Goal: Transaction & Acquisition: Book appointment/travel/reservation

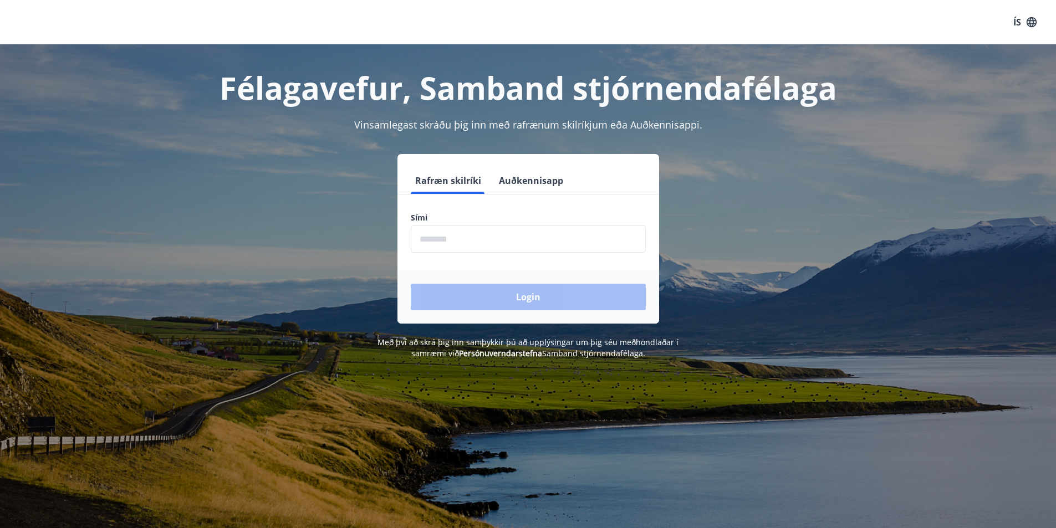
click at [531, 179] on button "Auðkennisapp" at bounding box center [531, 180] width 73 height 27
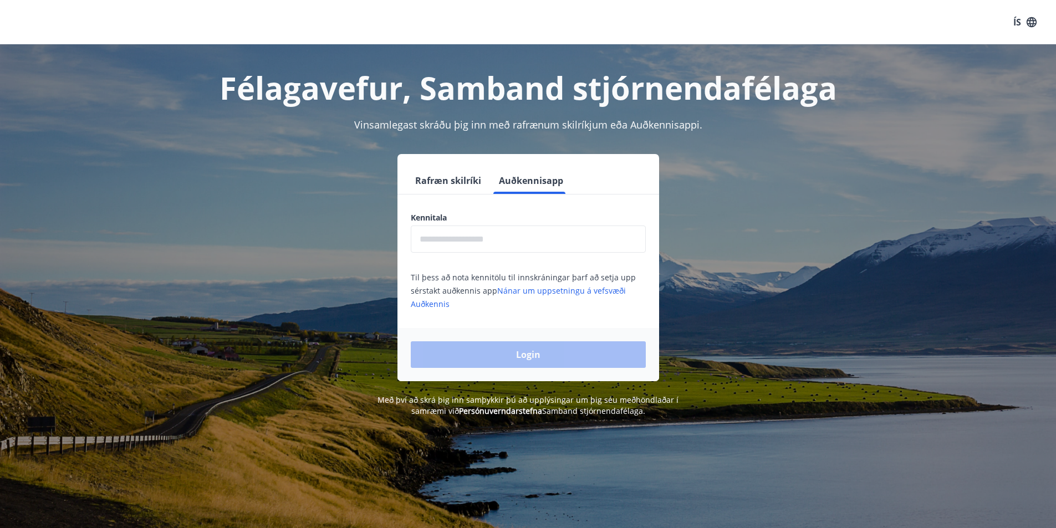
click at [507, 239] on input "text" at bounding box center [528, 239] width 235 height 27
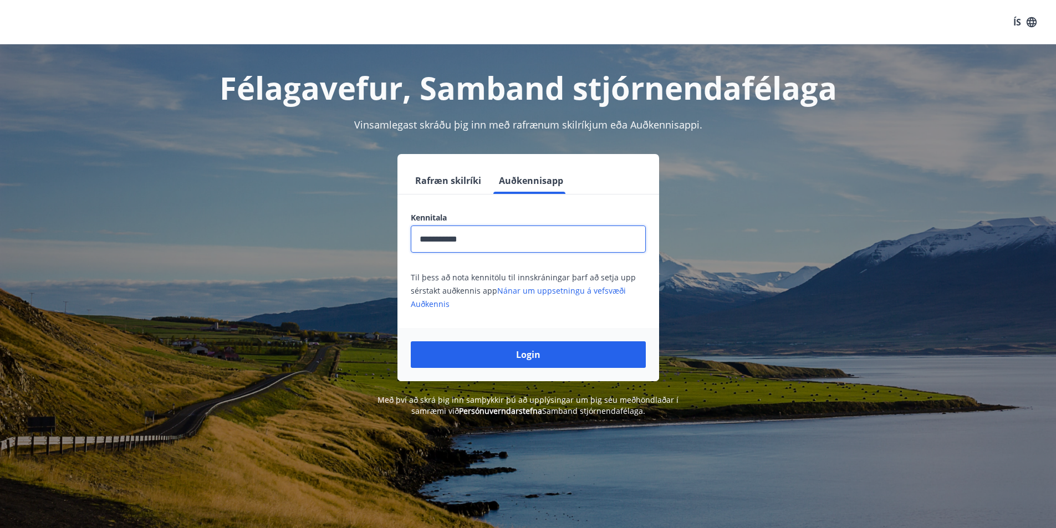
type input "**********"
click at [411, 342] on button "Login" at bounding box center [528, 355] width 235 height 27
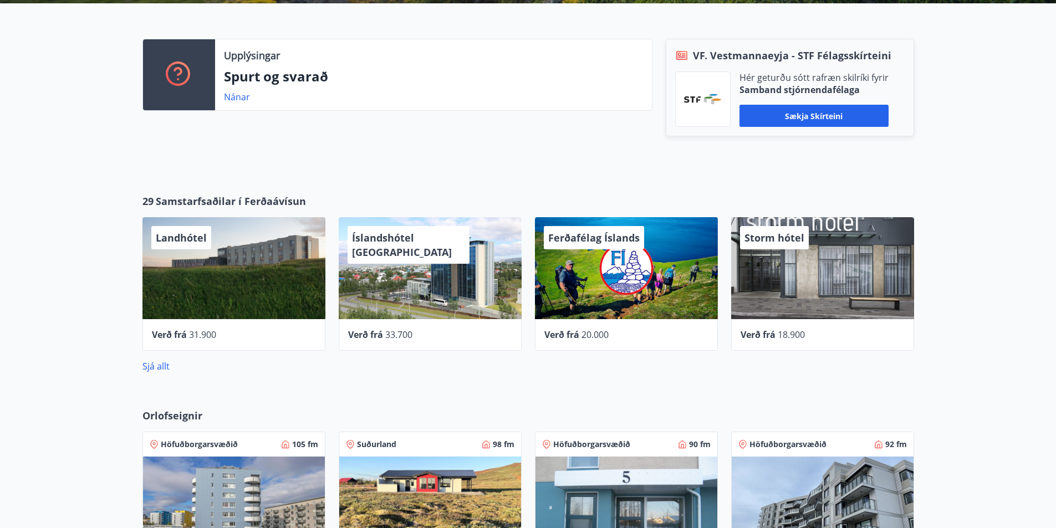
scroll to position [388, 0]
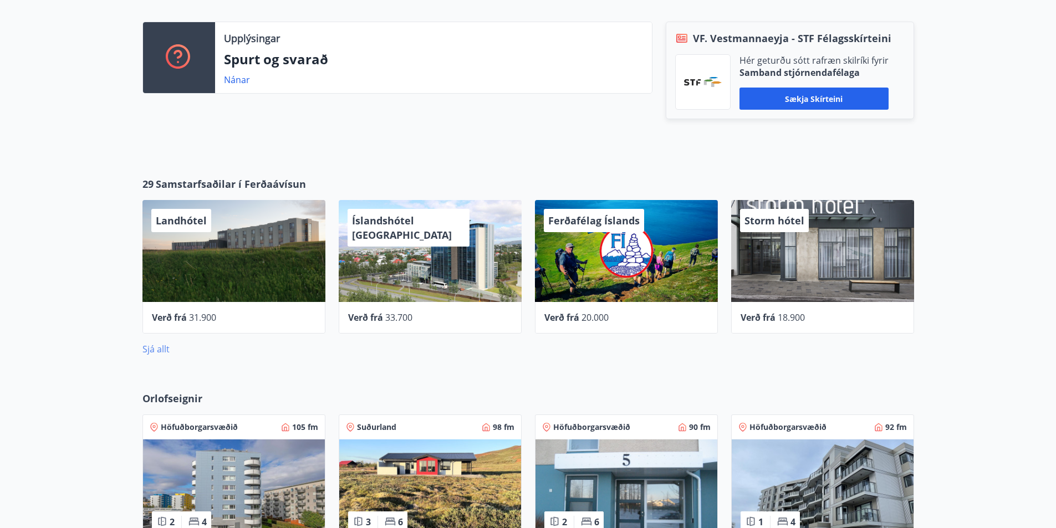
click at [149, 355] on link "Sjá allt" at bounding box center [156, 349] width 27 height 12
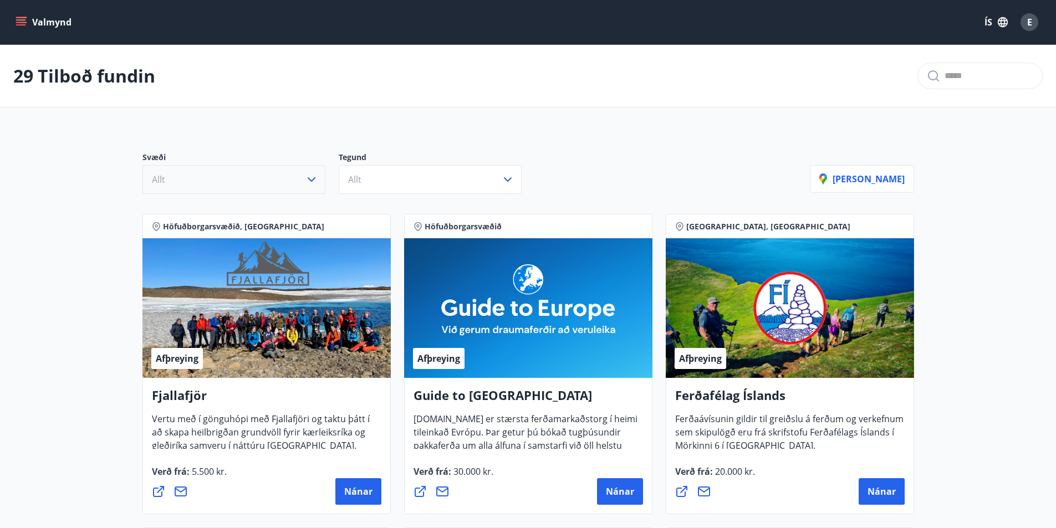
click at [306, 178] on icon "button" at bounding box center [311, 179] width 13 height 13
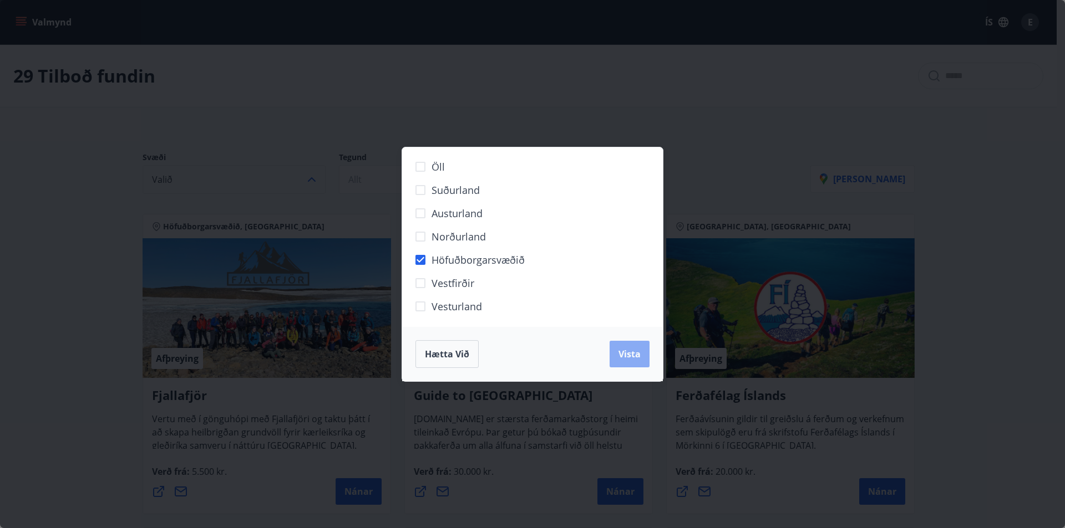
click at [617, 354] on button "Vista" at bounding box center [629, 354] width 40 height 27
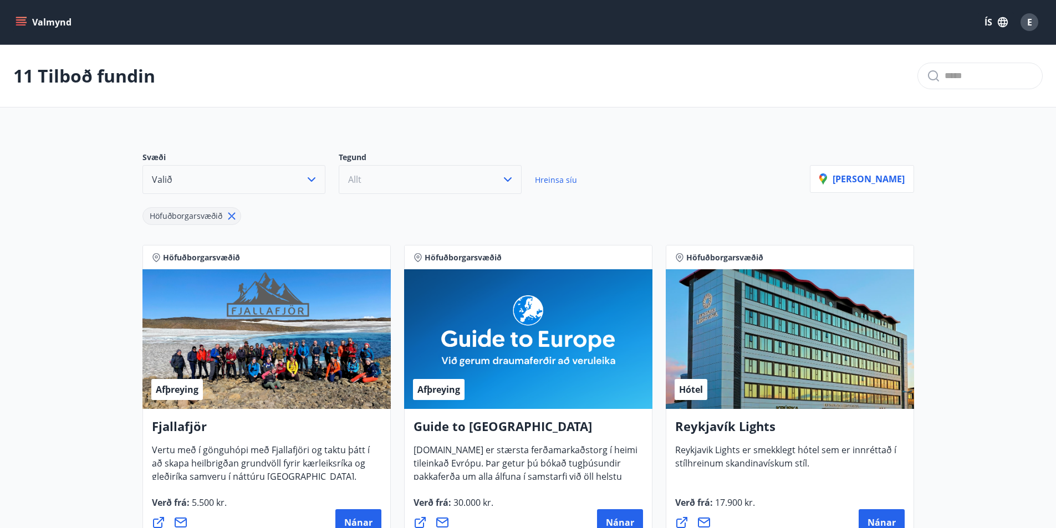
click at [377, 192] on button "Allt" at bounding box center [430, 179] width 183 height 29
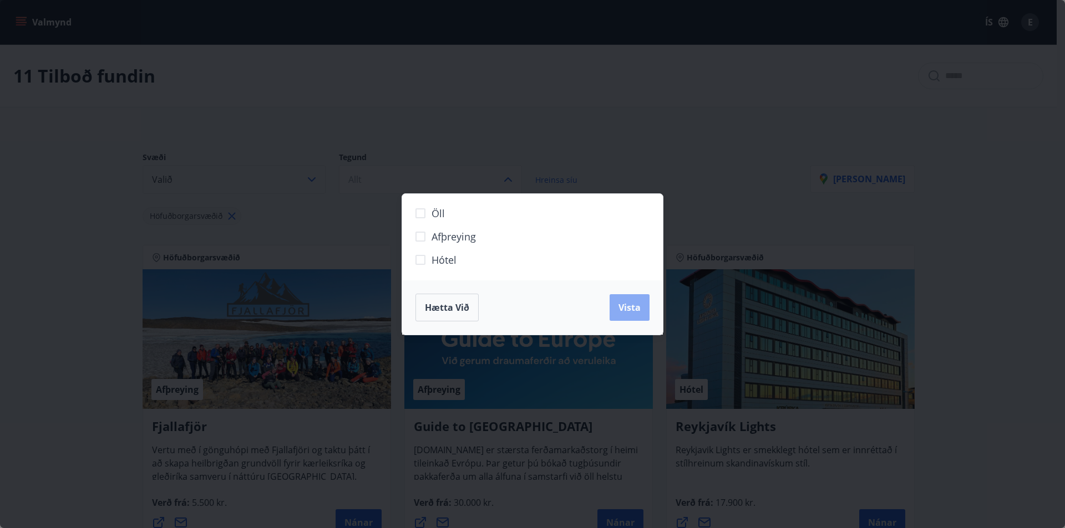
click at [618, 309] on button "Vista" at bounding box center [629, 307] width 40 height 27
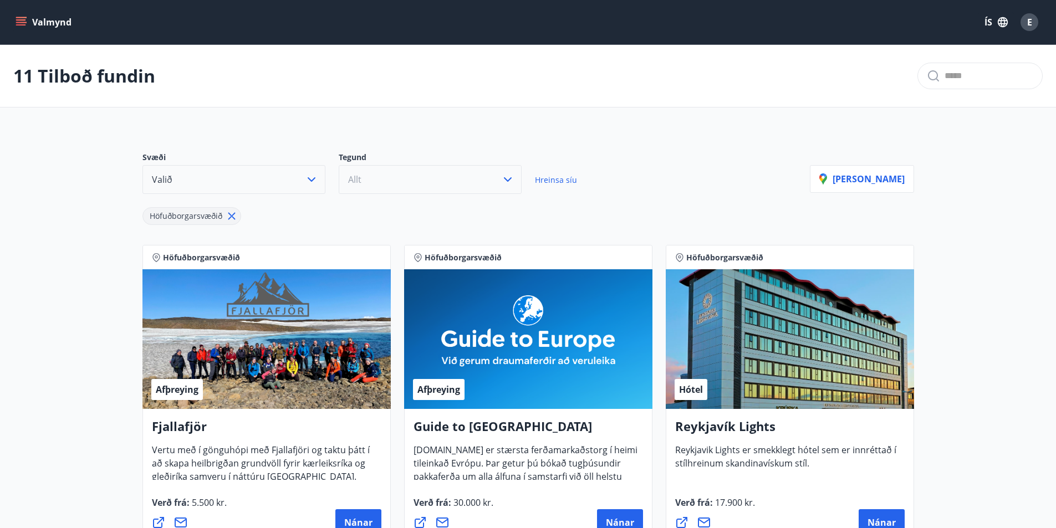
click at [345, 185] on button "Allt" at bounding box center [430, 179] width 183 height 29
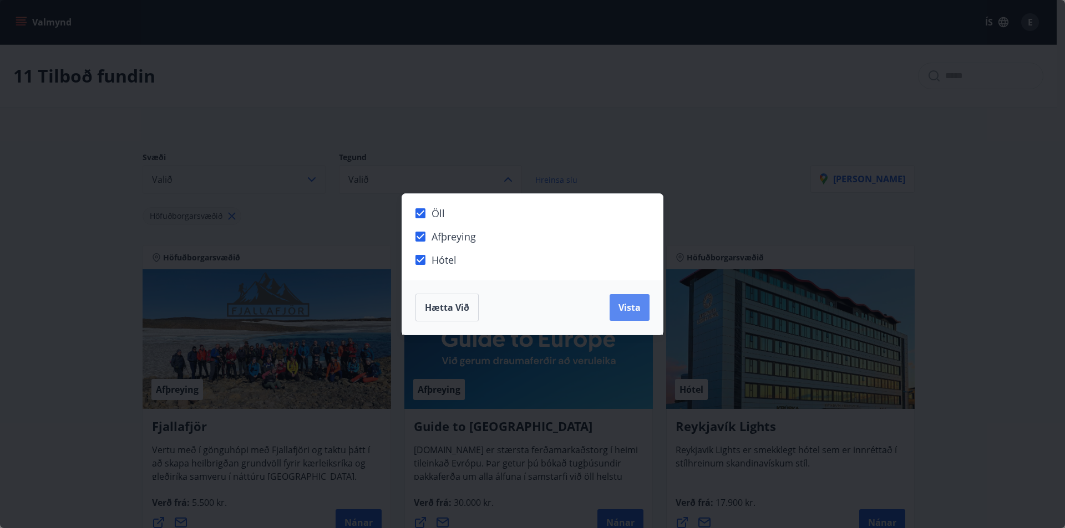
click at [636, 310] on span "Vista" at bounding box center [629, 308] width 22 height 12
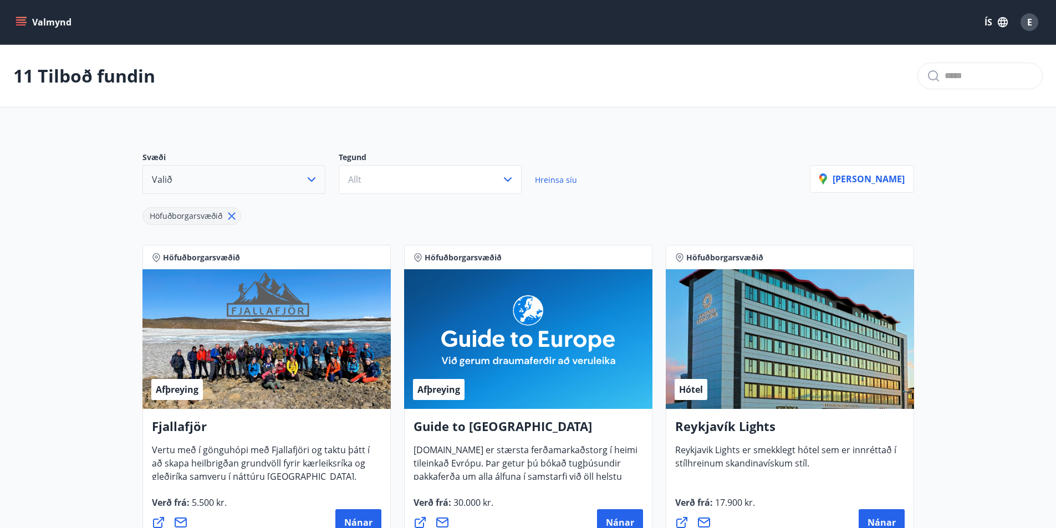
click at [37, 7] on div "Valmynd ÍS E" at bounding box center [528, 22] width 1056 height 44
click at [29, 16] on button "Valmynd" at bounding box center [44, 22] width 63 height 20
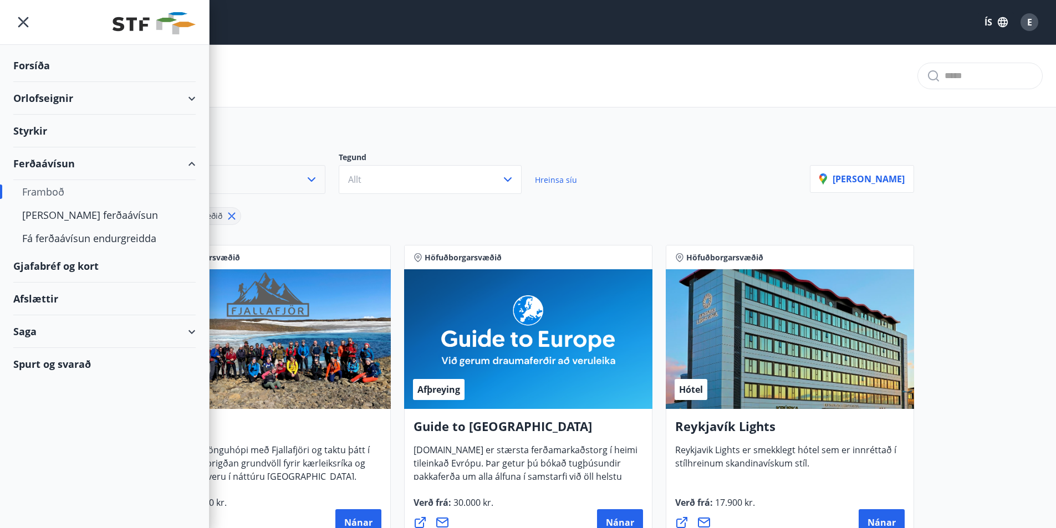
click at [192, 100] on div "Orlofseignir" at bounding box center [104, 98] width 182 height 33
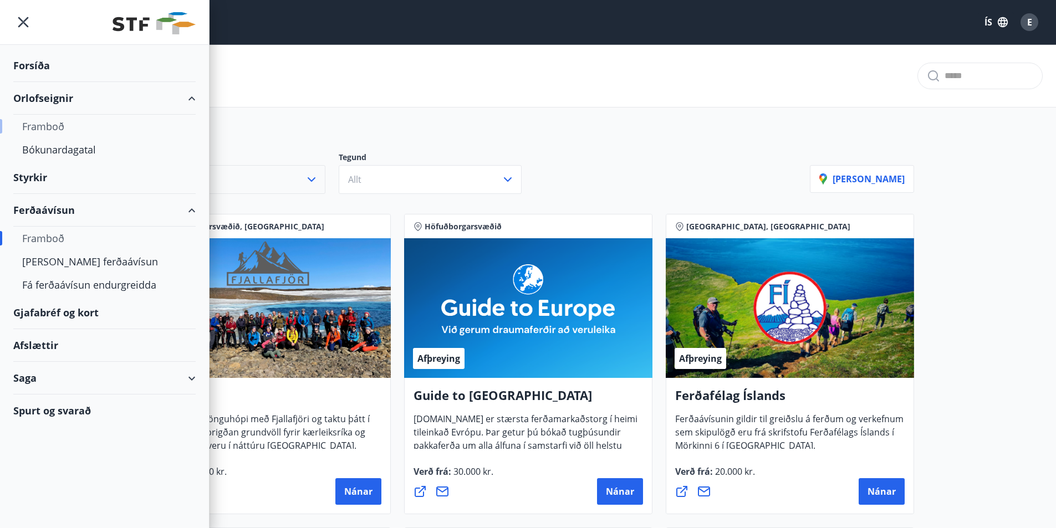
click at [47, 124] on div "Framboð" at bounding box center [104, 126] width 165 height 23
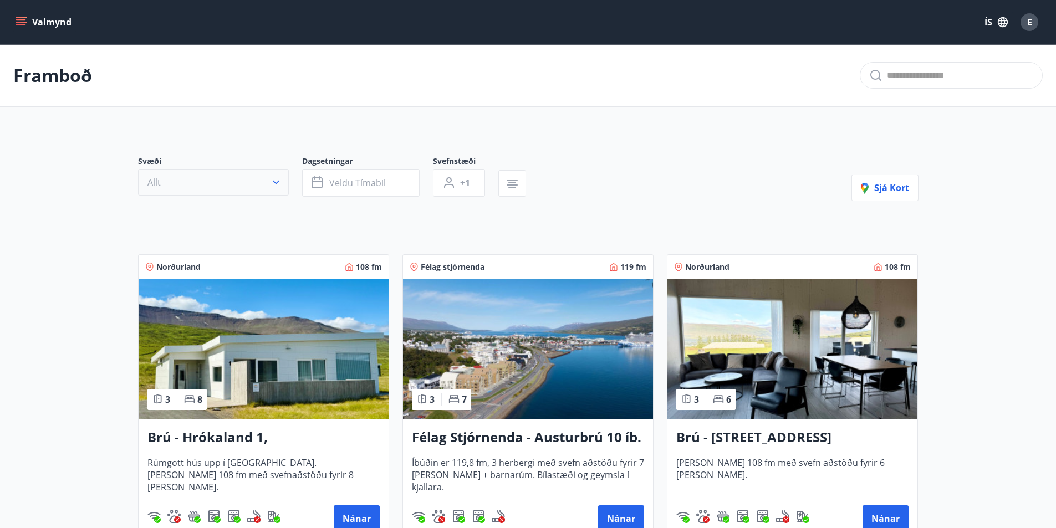
click at [275, 185] on icon "button" at bounding box center [276, 182] width 11 height 11
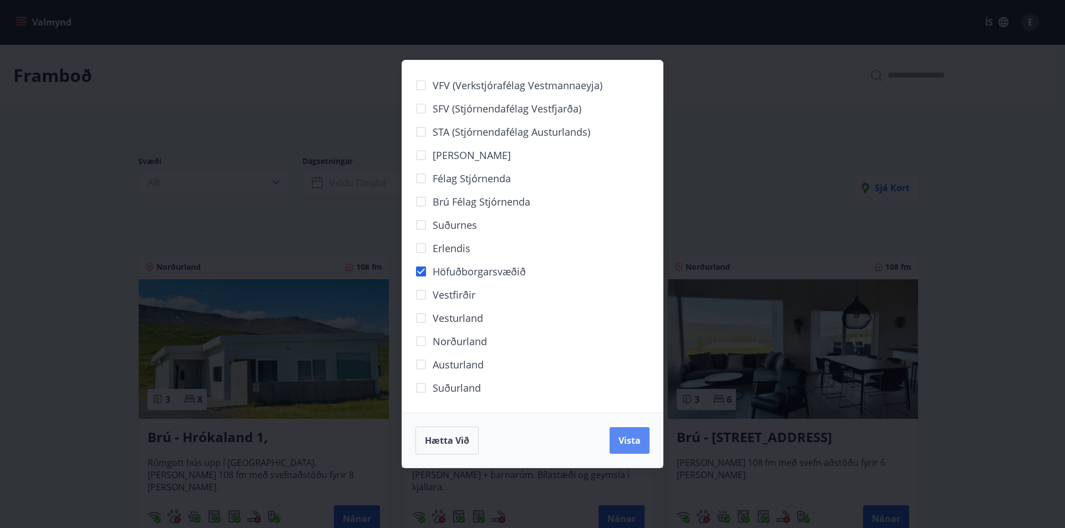
click at [634, 437] on span "Vista" at bounding box center [629, 441] width 22 height 12
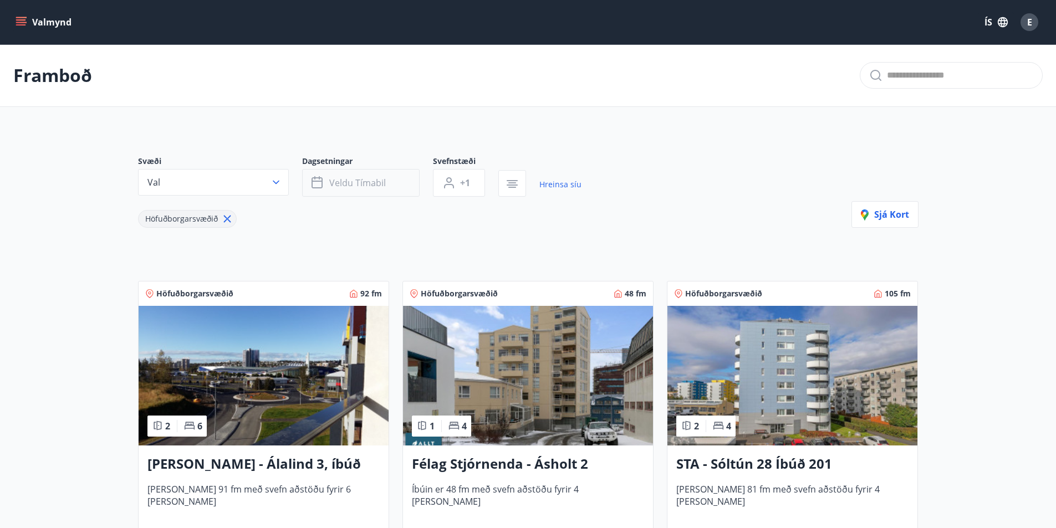
click at [372, 189] on span "Veldu tímabil" at bounding box center [357, 183] width 57 height 12
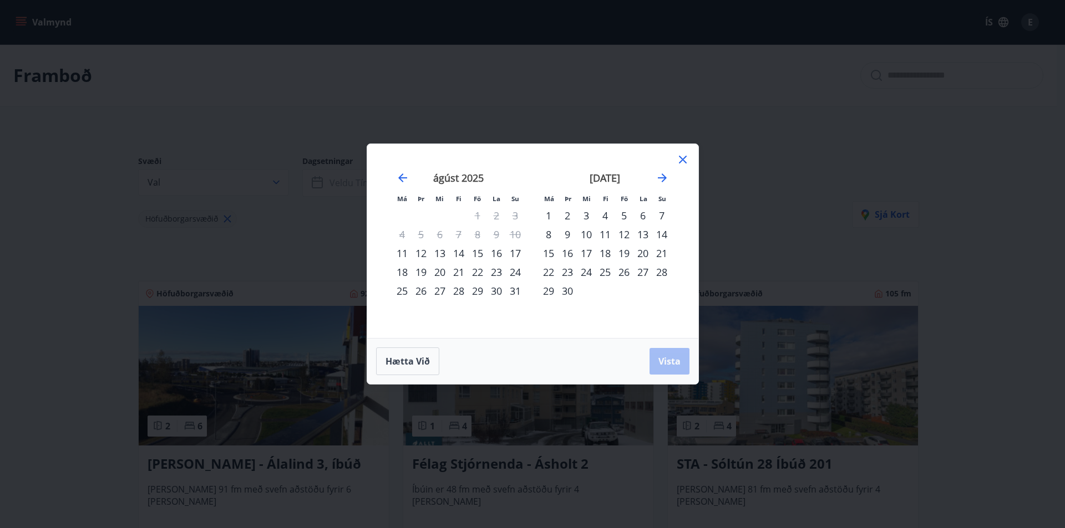
click at [403, 293] on div "25" at bounding box center [402, 291] width 19 height 19
click at [444, 298] on div "27" at bounding box center [439, 291] width 19 height 19
click at [670, 355] on button "Vista" at bounding box center [669, 361] width 40 height 27
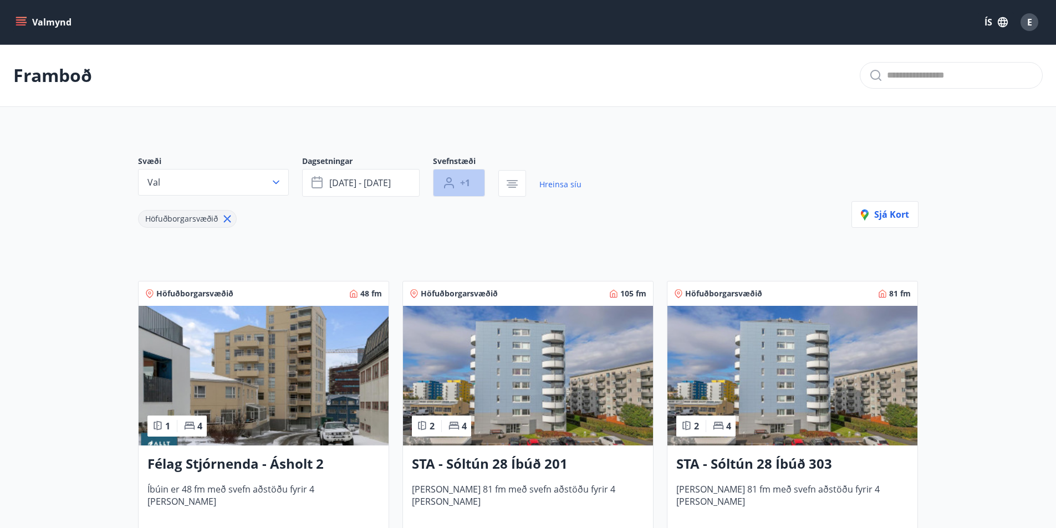
click at [473, 182] on button "+1" at bounding box center [459, 183] width 52 height 28
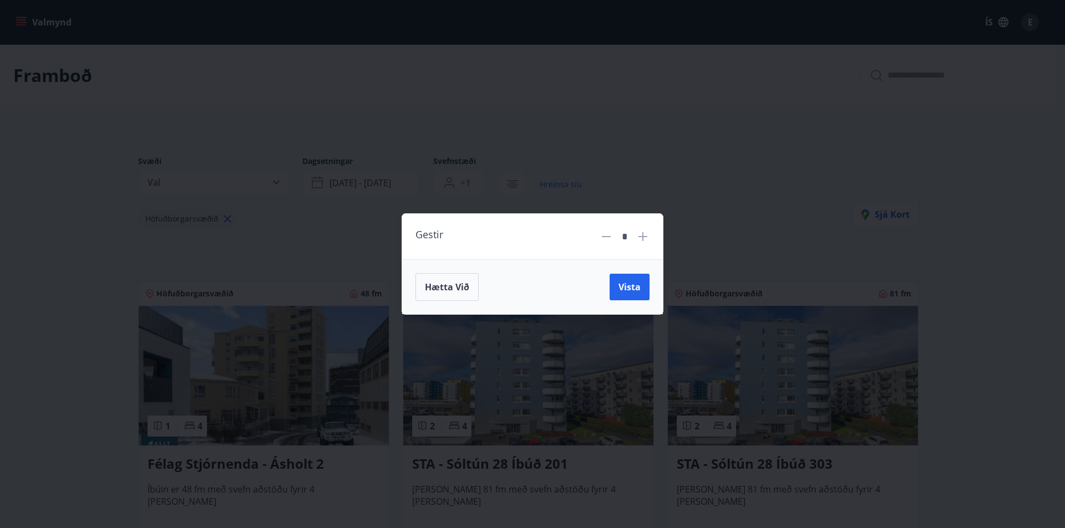
click at [641, 240] on icon at bounding box center [642, 236] width 13 height 13
type input "*"
click at [632, 289] on span "Vista" at bounding box center [629, 287] width 22 height 12
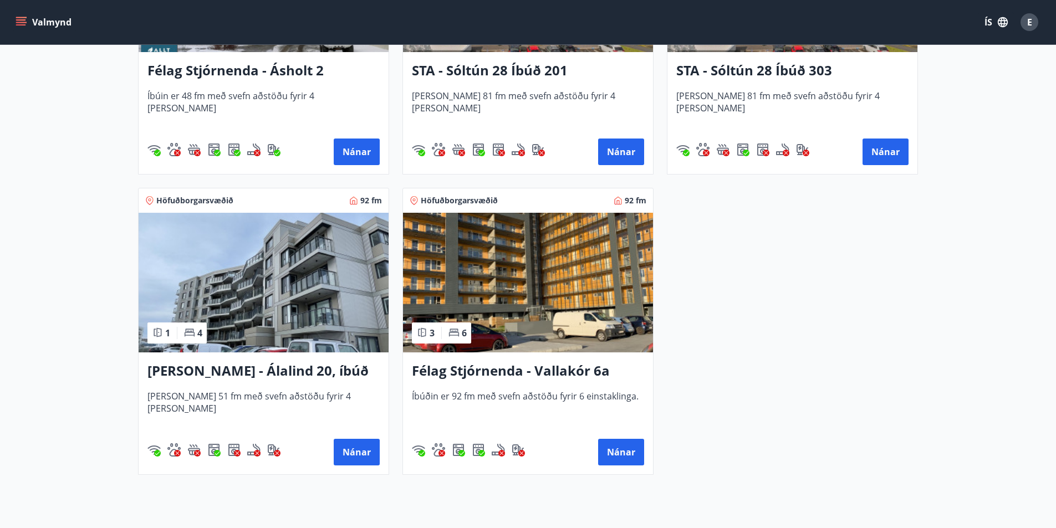
scroll to position [444, 0]
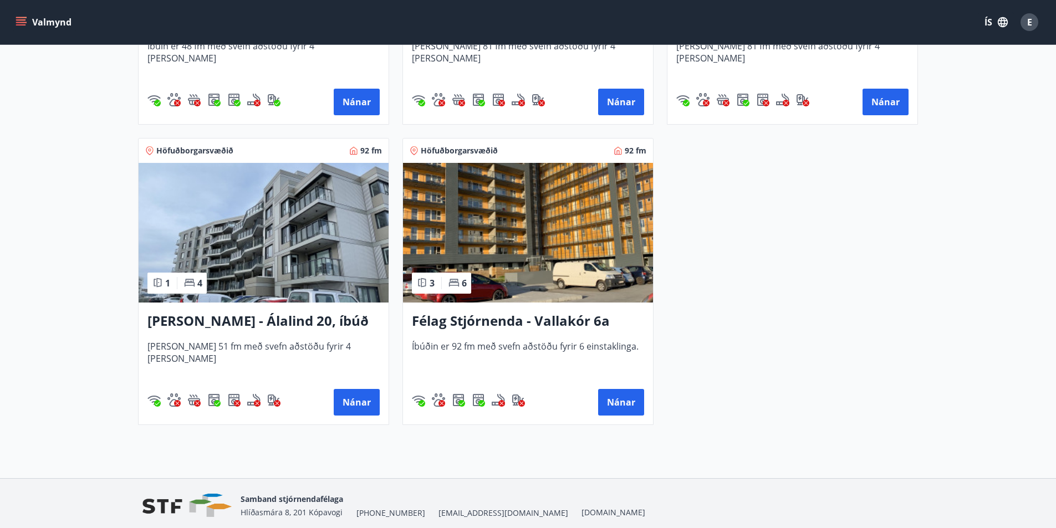
click at [555, 323] on h3 "Félag Stjórnenda - Vallakór 6a" at bounding box center [528, 322] width 232 height 20
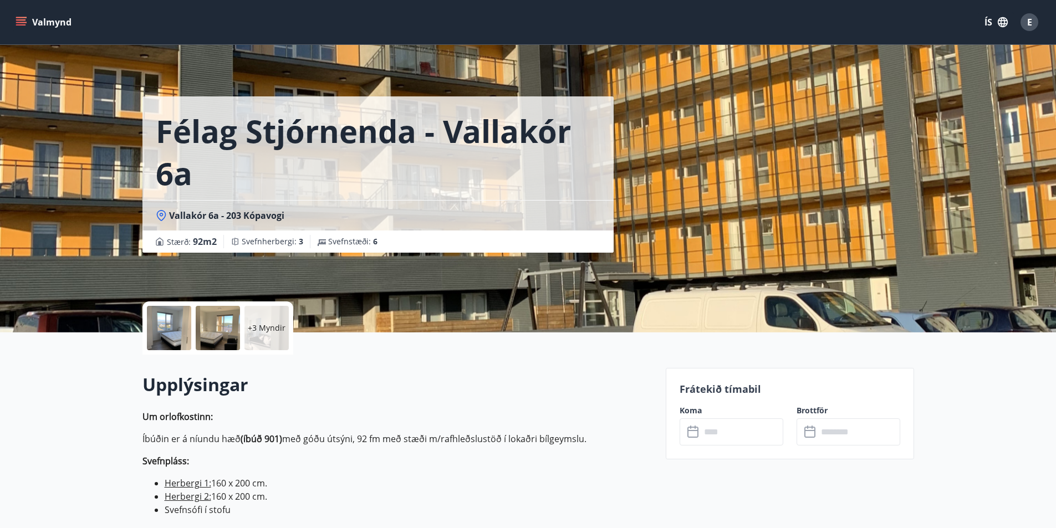
click at [713, 433] on input "text" at bounding box center [742, 432] width 83 height 27
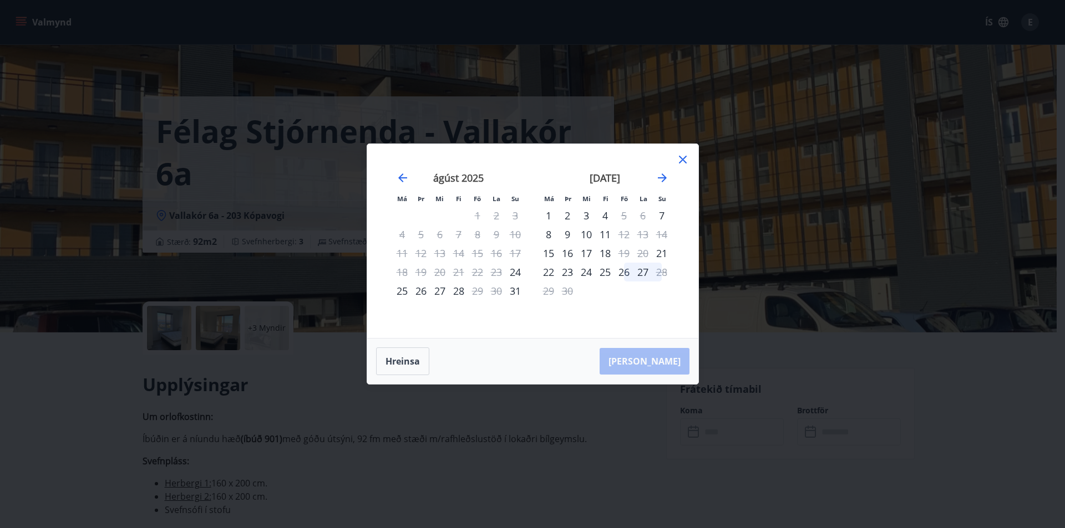
click at [399, 292] on div "25" at bounding box center [402, 291] width 19 height 19
click at [444, 292] on div "27" at bounding box center [439, 291] width 19 height 19
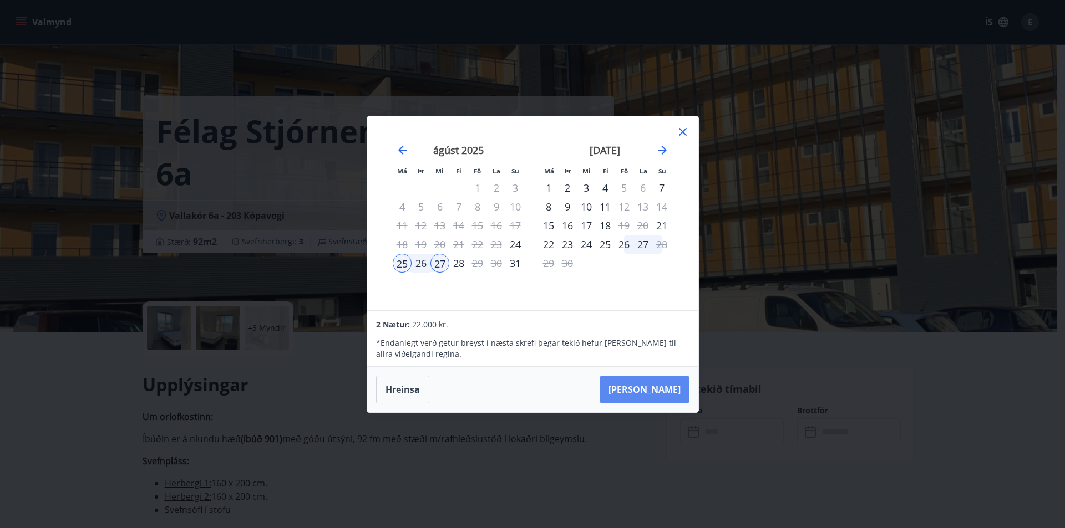
click at [646, 384] on button "[PERSON_NAME]" at bounding box center [644, 390] width 90 height 27
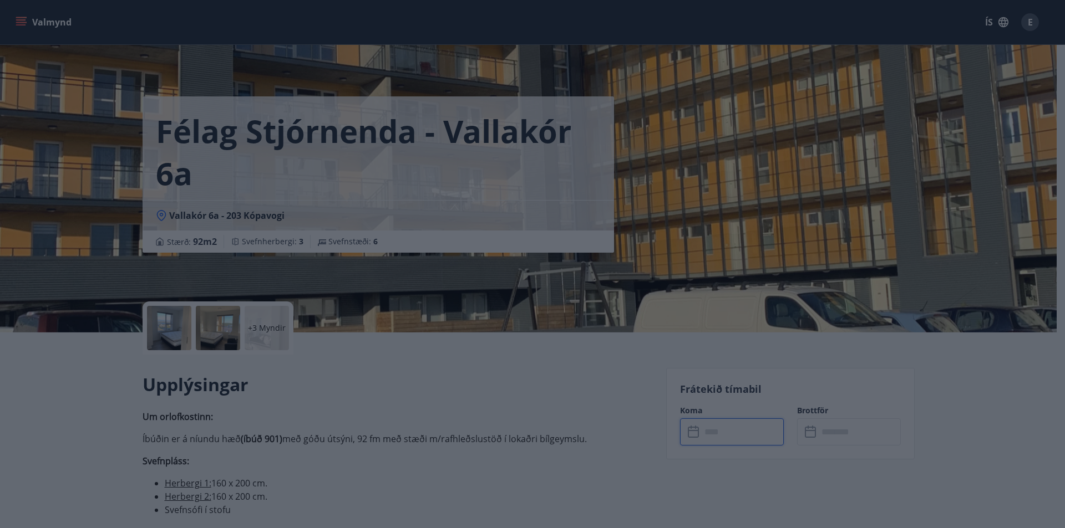
type input "******"
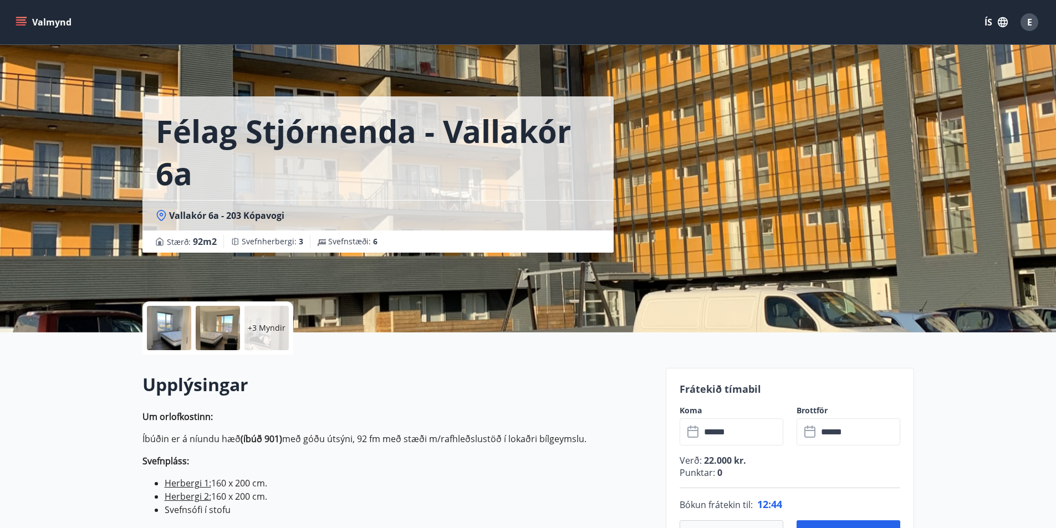
click at [281, 329] on p "+3 Myndir" at bounding box center [267, 328] width 38 height 11
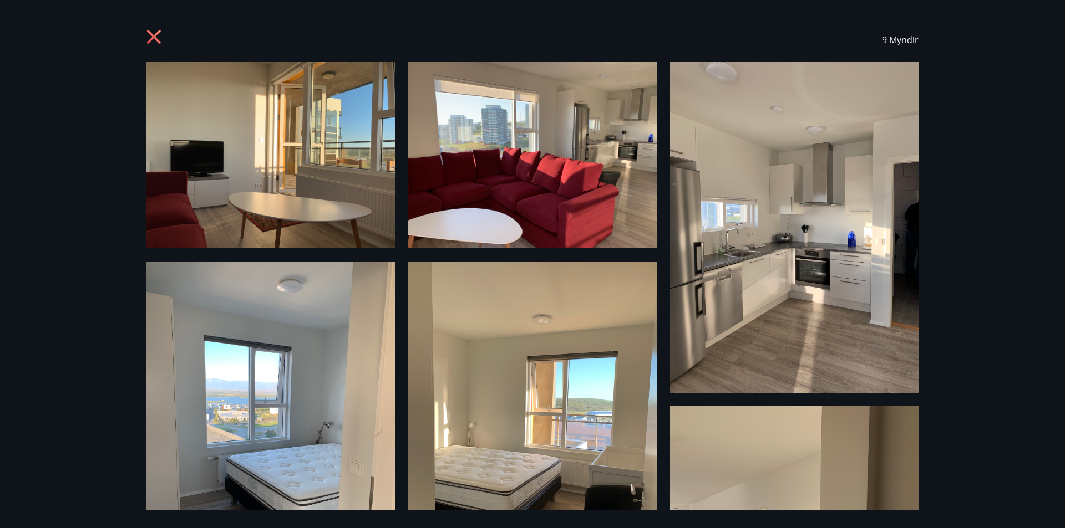
click at [155, 39] on icon at bounding box center [155, 38] width 18 height 18
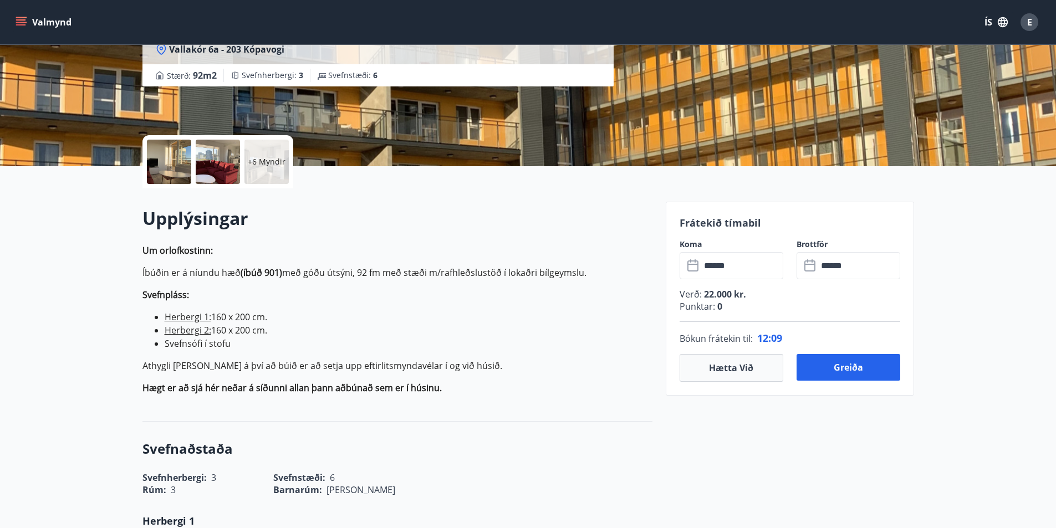
scroll to position [111, 0]
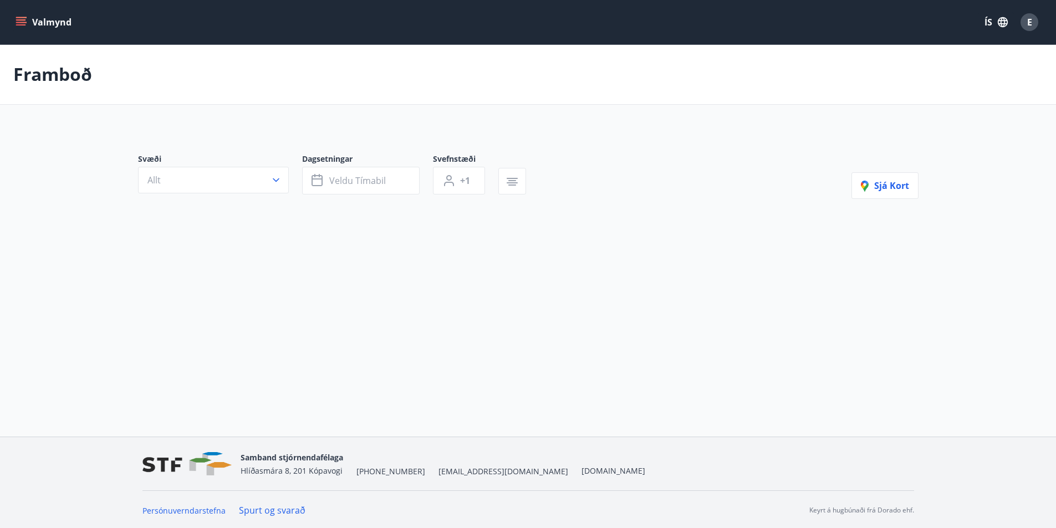
type input "*"
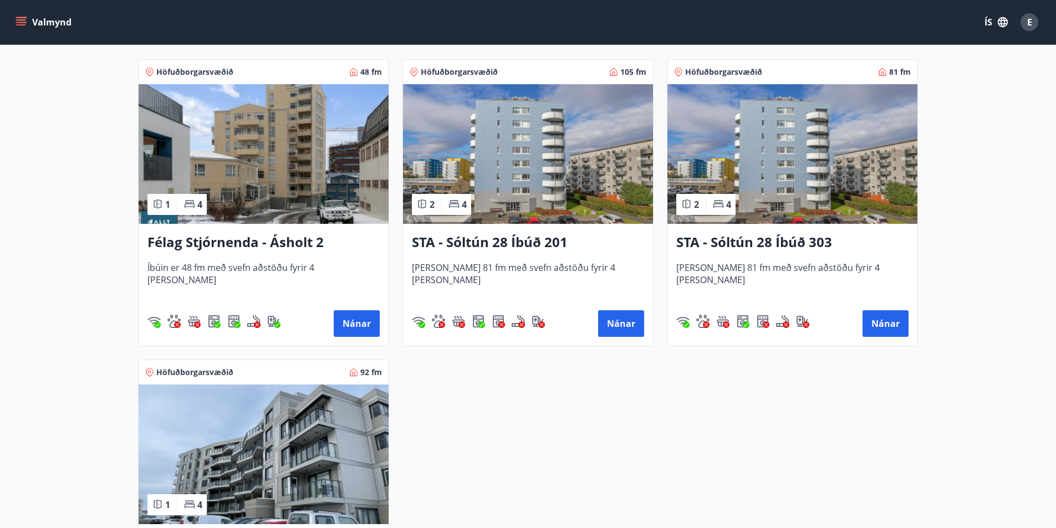
scroll to position [166, 0]
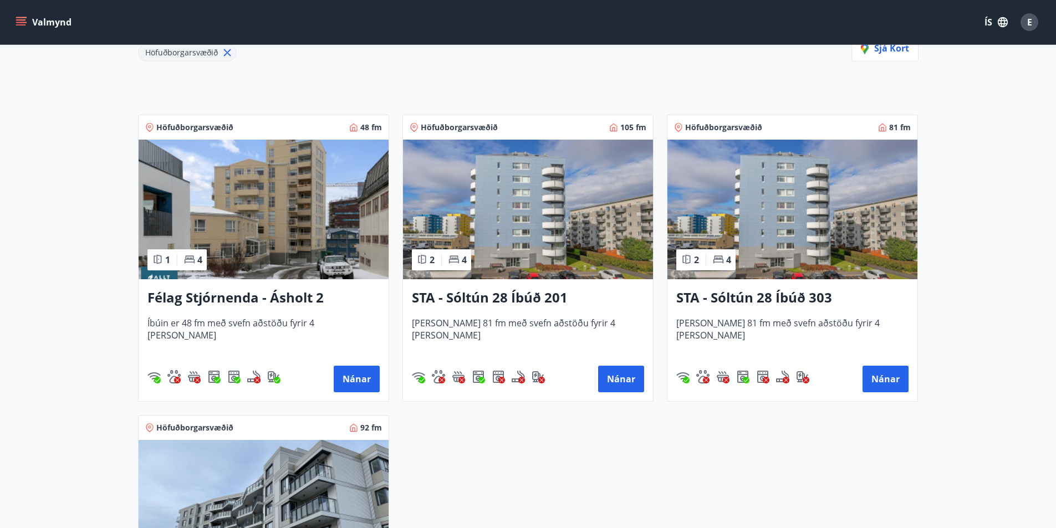
click at [463, 299] on h3 "STA - Sóltún 28 Íbúð 201" at bounding box center [528, 298] width 232 height 20
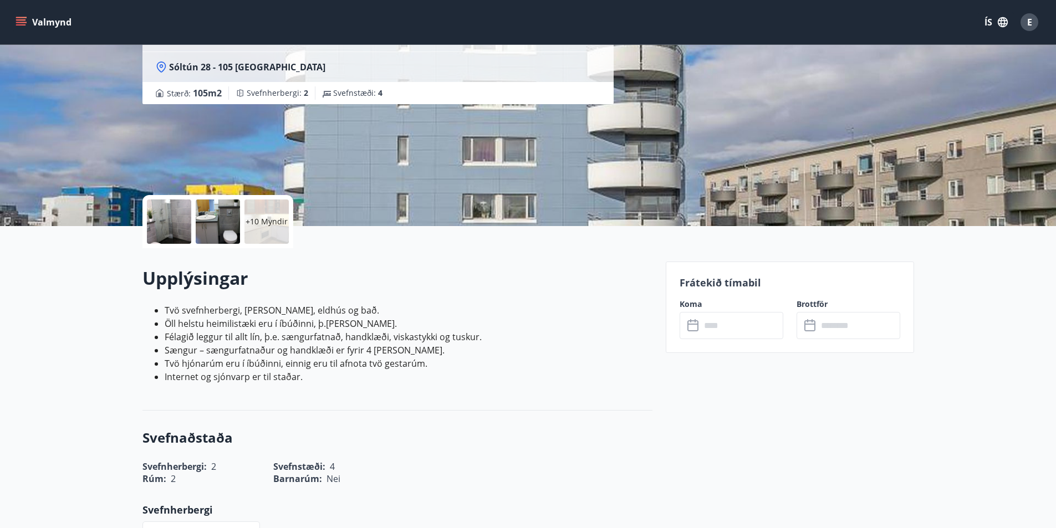
scroll to position [111, 0]
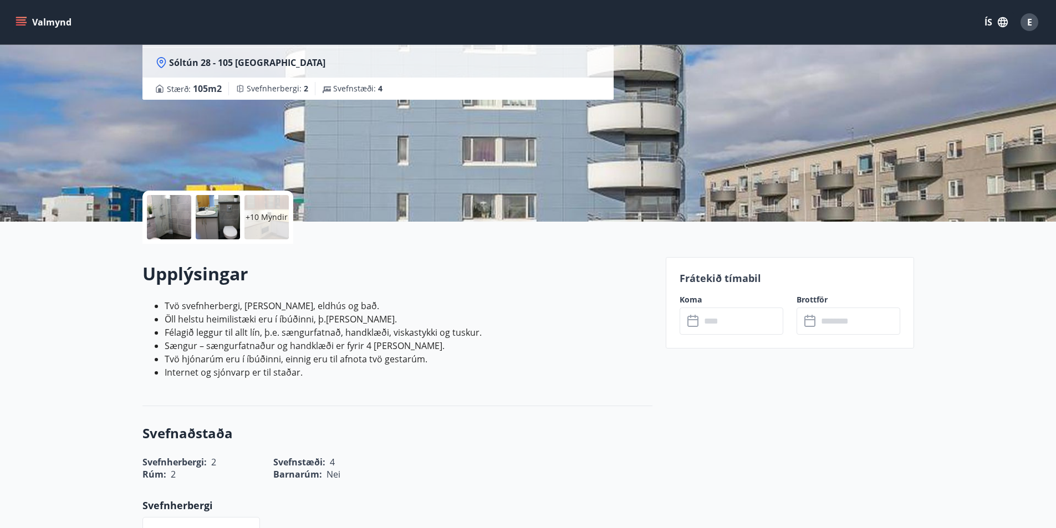
click at [721, 314] on input "text" at bounding box center [742, 321] width 83 height 27
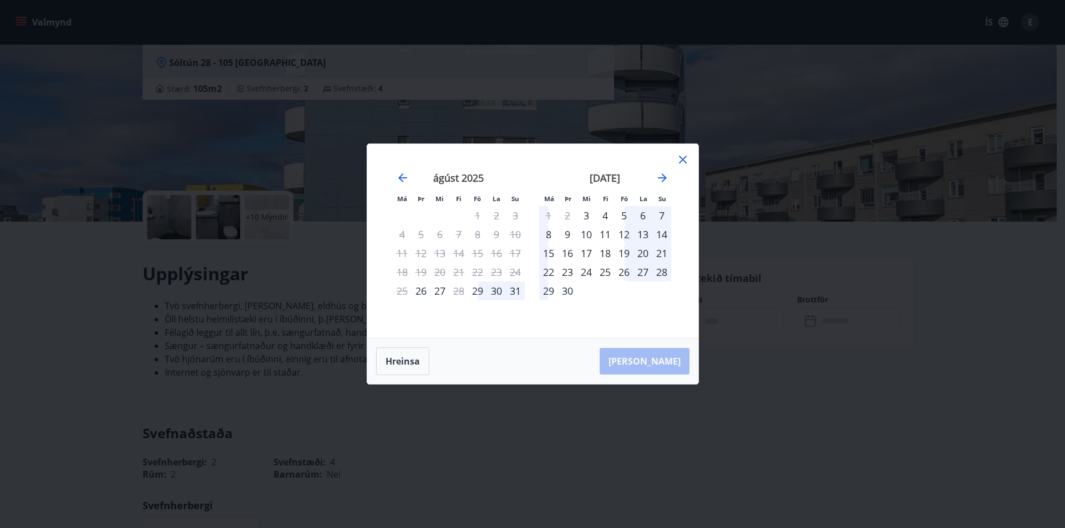
click at [684, 157] on icon at bounding box center [683, 160] width 8 height 8
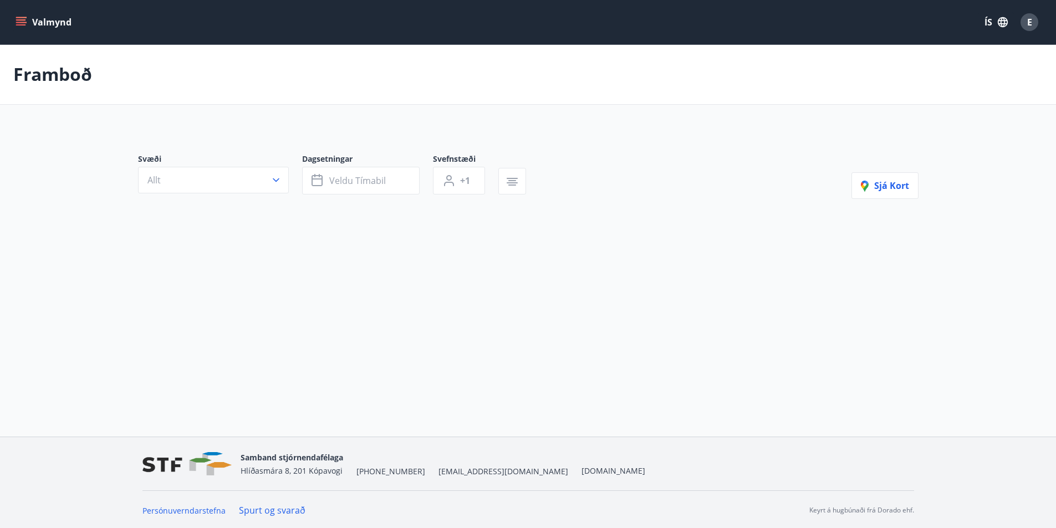
type input "*"
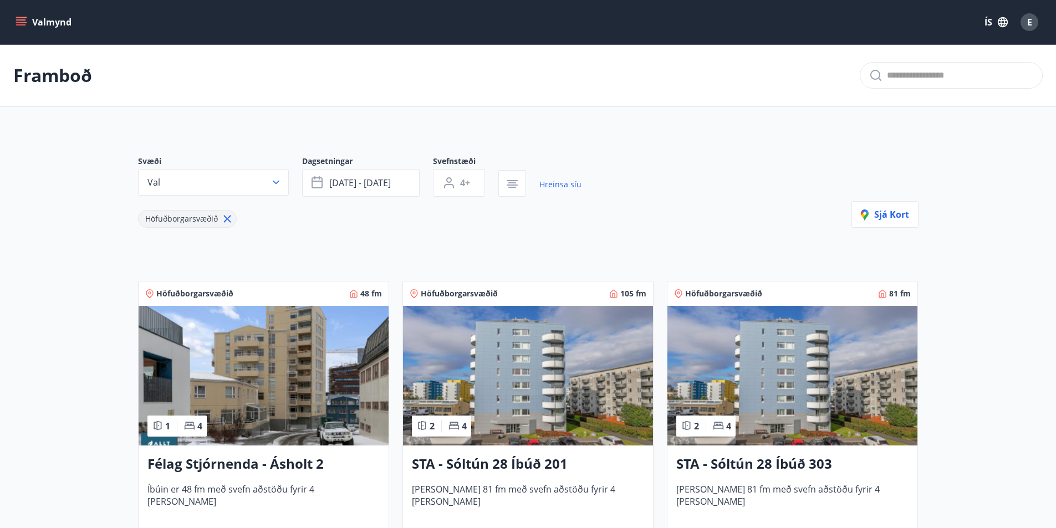
click at [805, 395] on img at bounding box center [793, 376] width 250 height 140
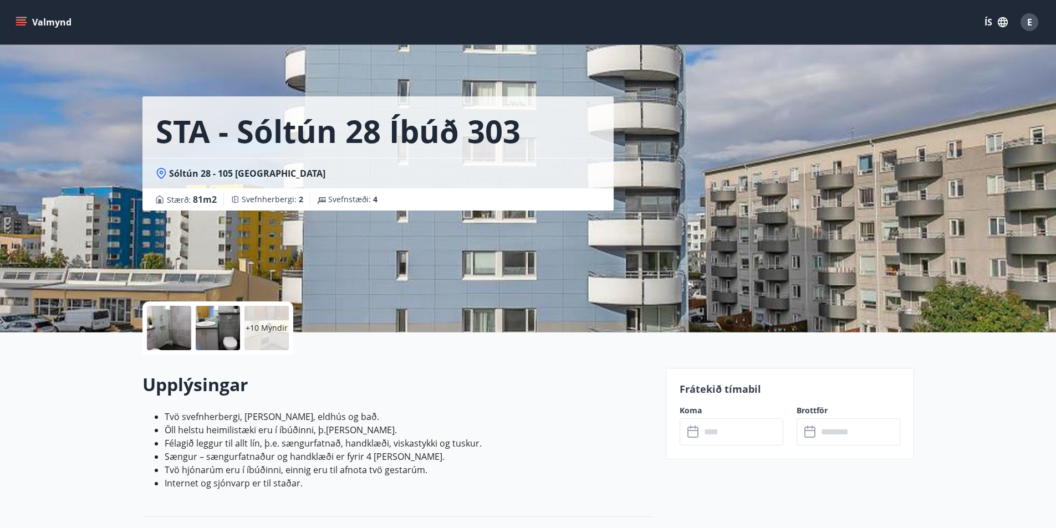
click at [706, 423] on input "text" at bounding box center [742, 432] width 83 height 27
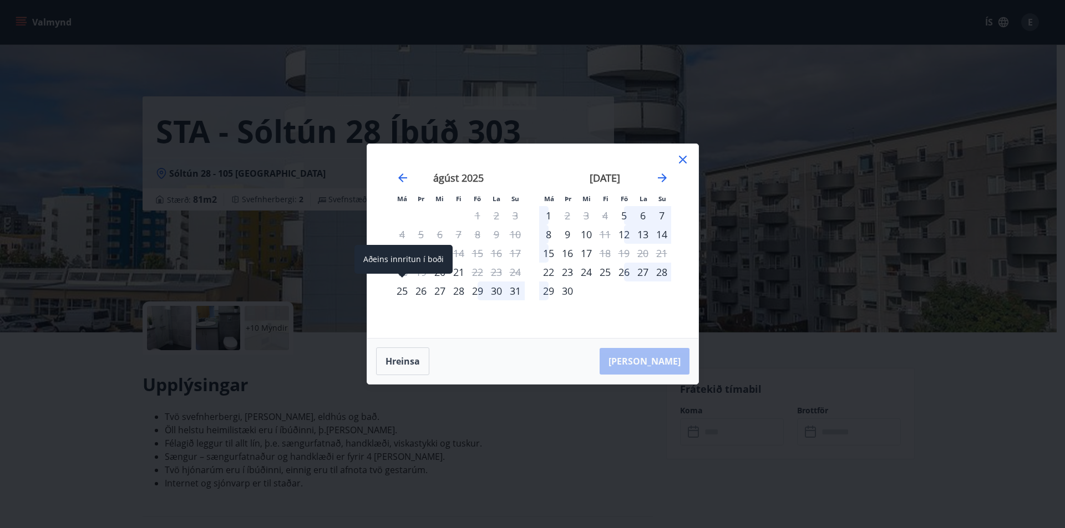
click at [401, 291] on div "25" at bounding box center [402, 291] width 19 height 19
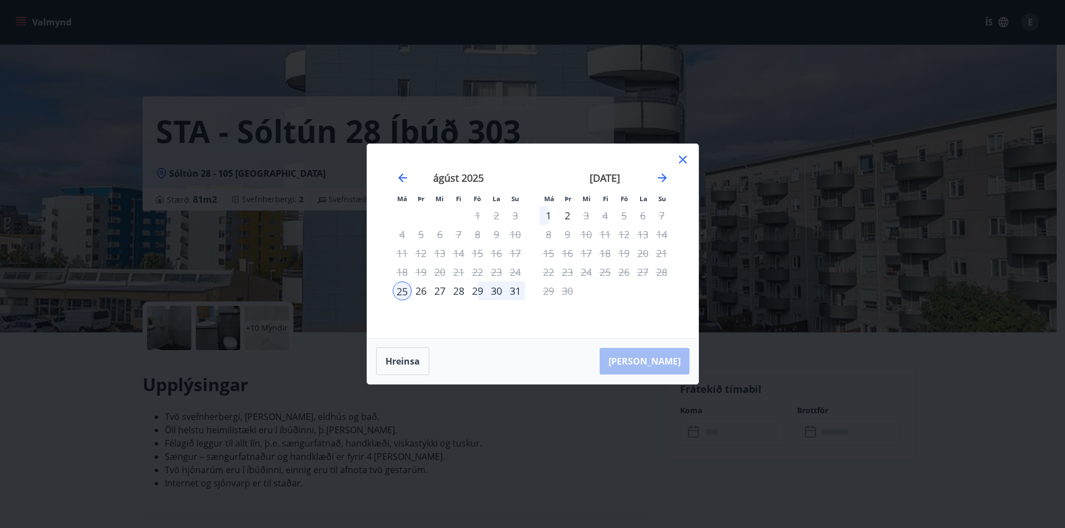
click at [441, 292] on div "27" at bounding box center [439, 291] width 19 height 19
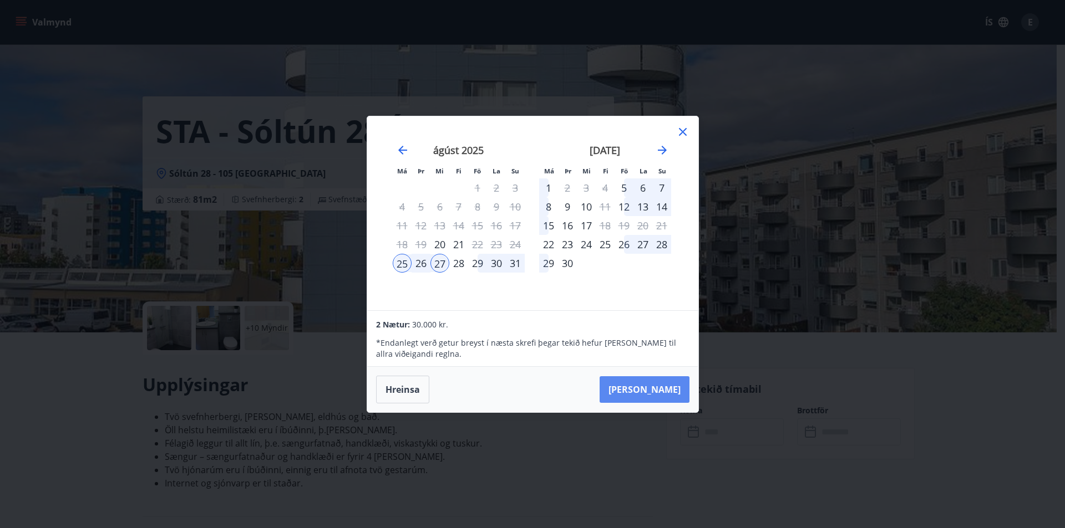
click at [665, 386] on button "[PERSON_NAME]" at bounding box center [644, 390] width 90 height 27
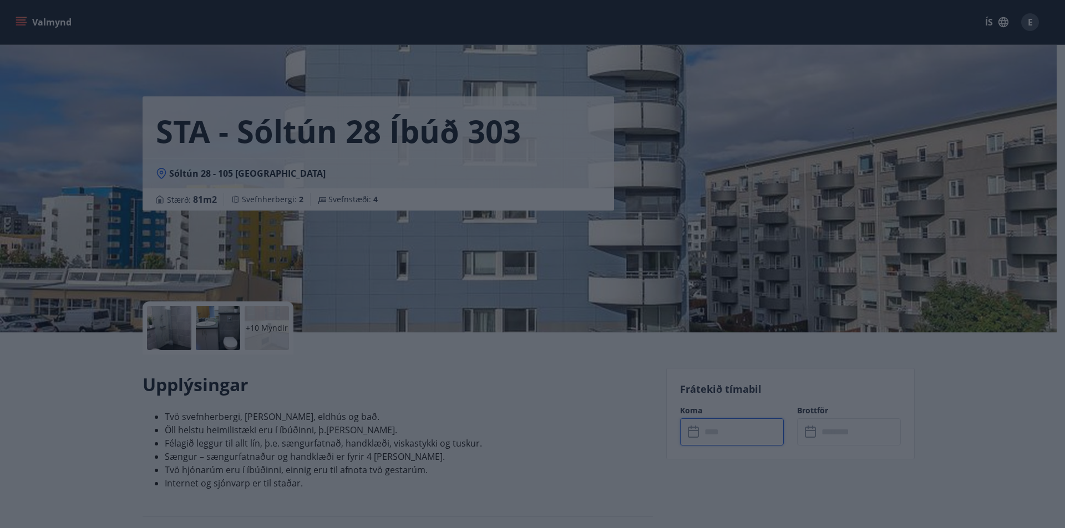
type input "******"
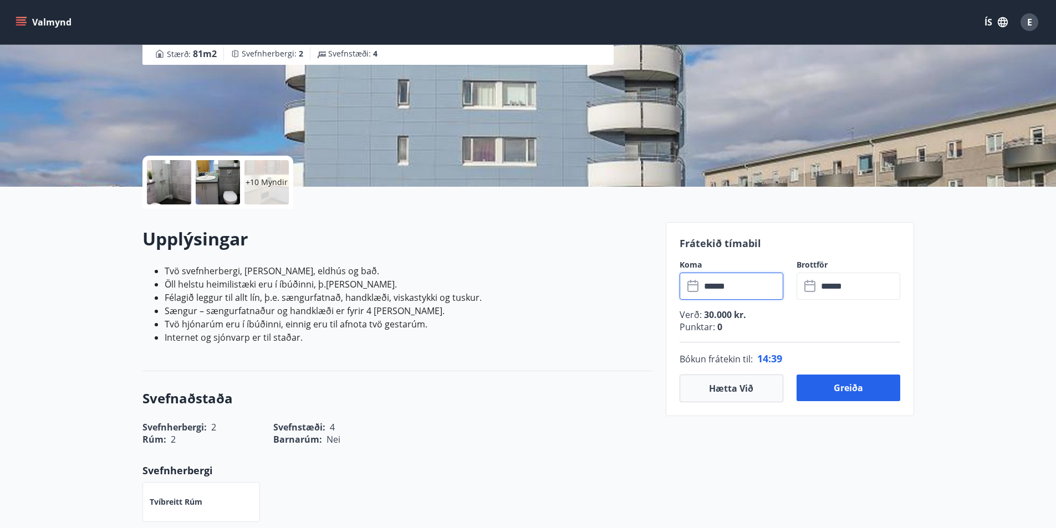
scroll to position [277, 0]
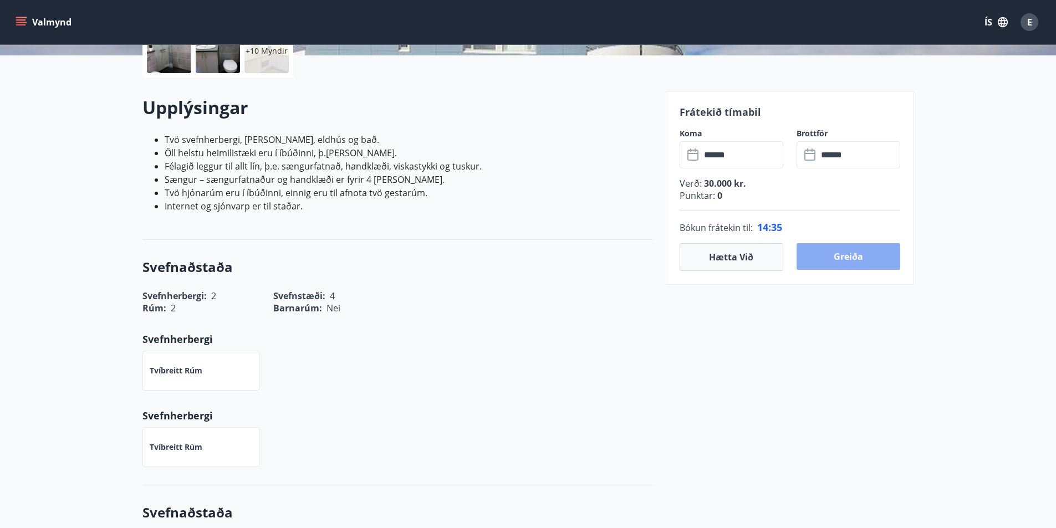
click at [836, 255] on button "Greiða" at bounding box center [849, 256] width 104 height 27
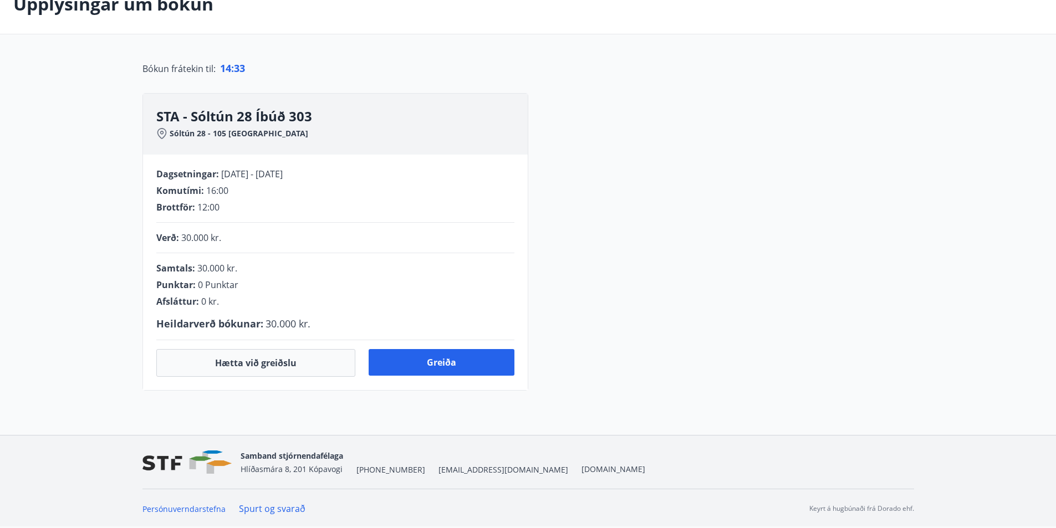
scroll to position [205, 0]
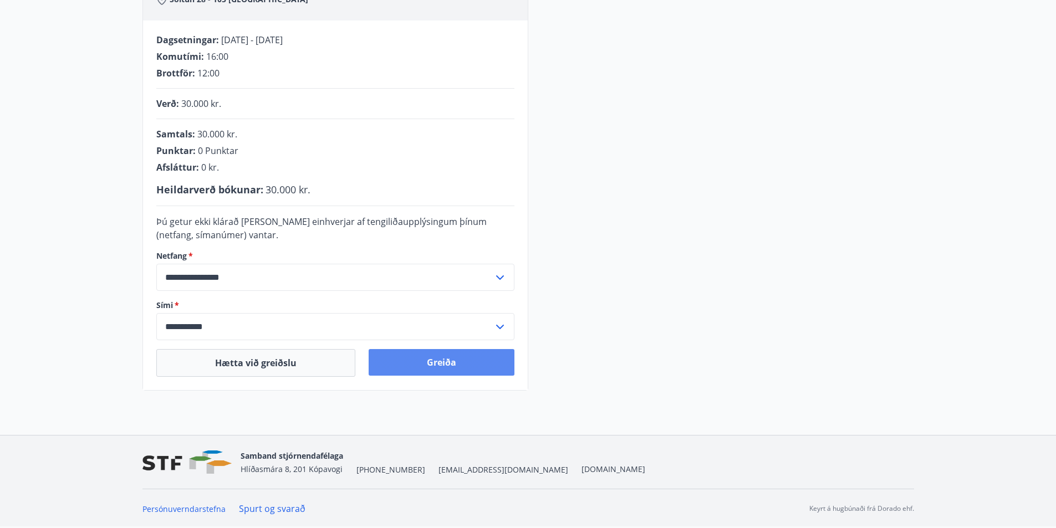
click at [411, 357] on button "Greiða" at bounding box center [442, 362] width 146 height 27
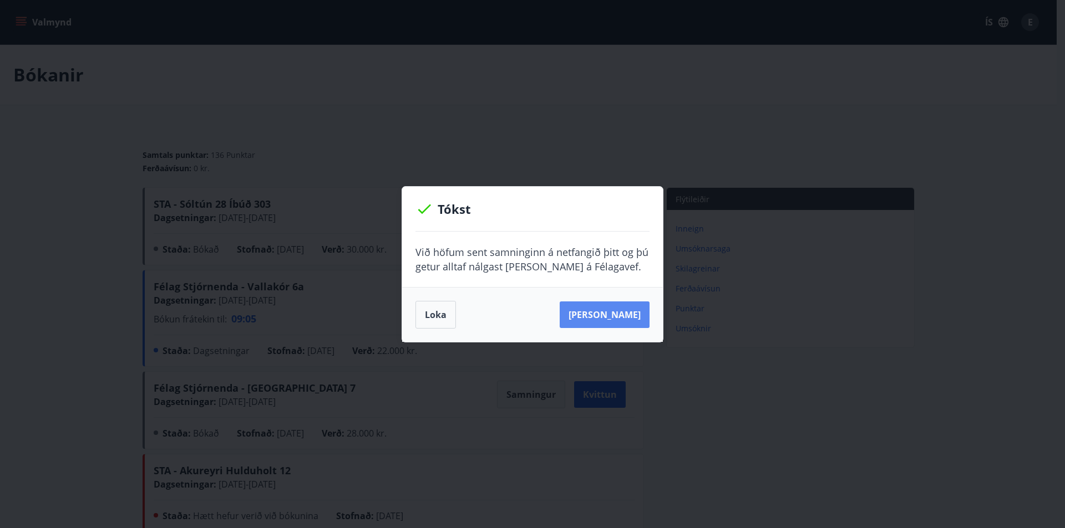
click at [604, 309] on button "[PERSON_NAME]" at bounding box center [605, 315] width 90 height 27
